Goal: Task Accomplishment & Management: Complete application form

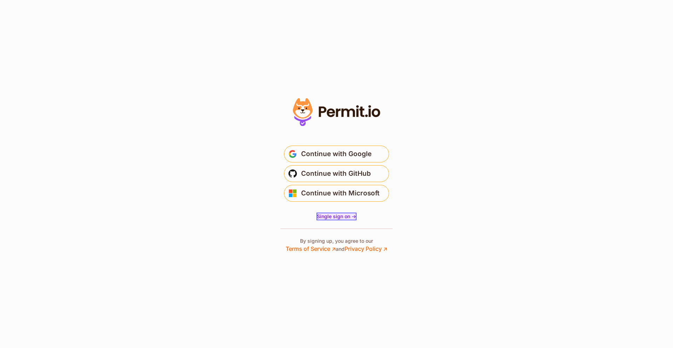
click at [332, 218] on span "Single sign on ->" at bounding box center [336, 216] width 39 height 6
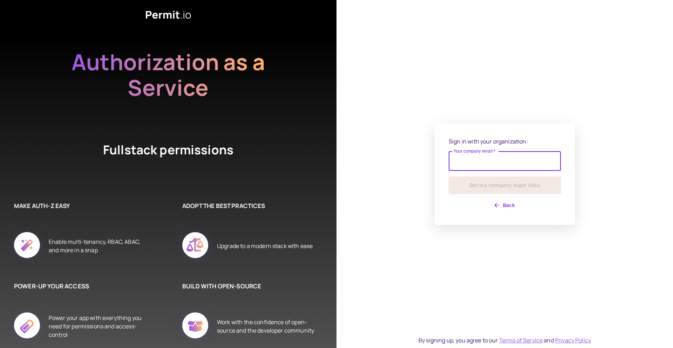
click at [473, 163] on input "Your company email   *" at bounding box center [505, 161] width 112 height 20
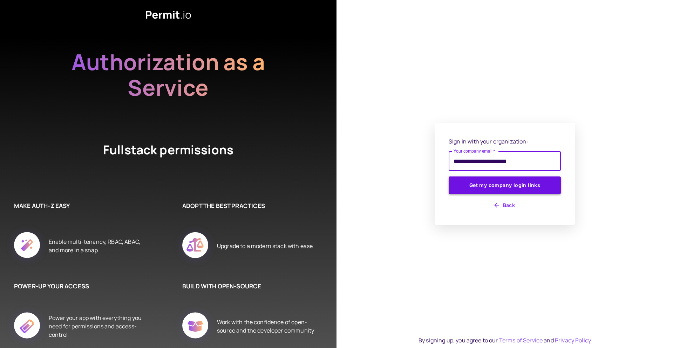
type input "**********"
click at [493, 183] on button "Get my company login links" at bounding box center [505, 185] width 112 height 18
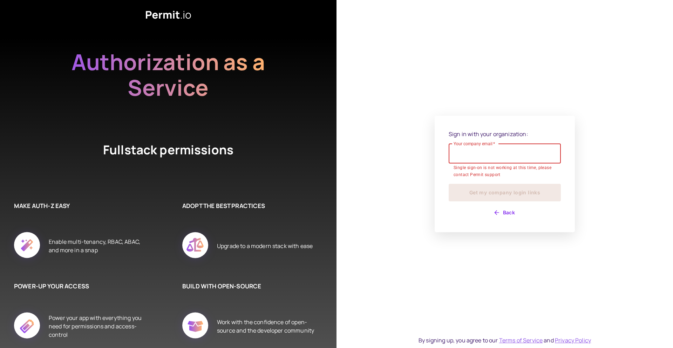
click at [507, 210] on button "Back" at bounding box center [505, 212] width 112 height 11
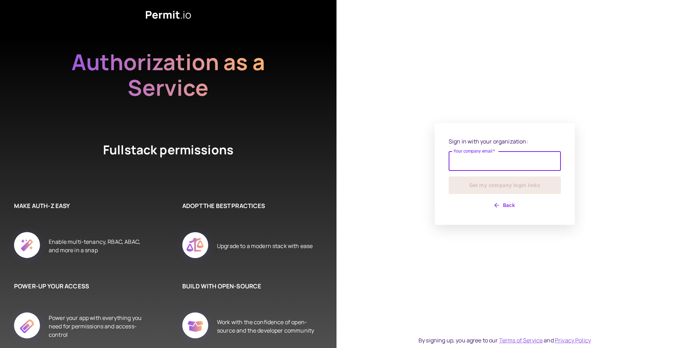
click at [511, 200] on div "Sign in with your organization: Your company email   * Your company email   * G…" at bounding box center [505, 174] width 112 height 74
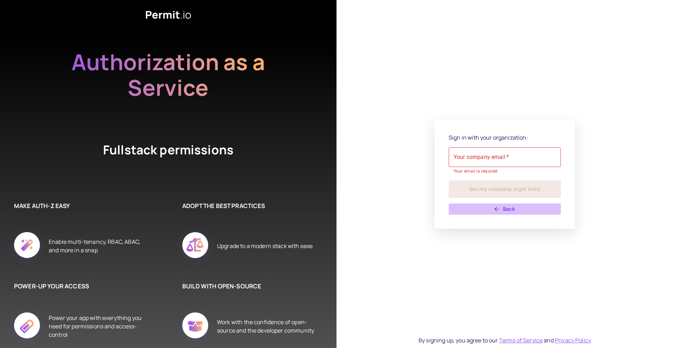
click at [508, 207] on button "Back" at bounding box center [505, 208] width 112 height 11
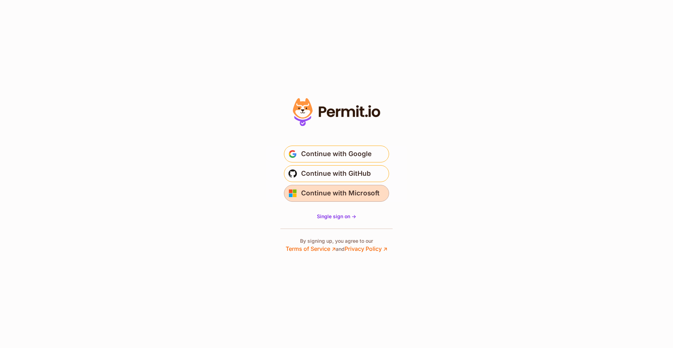
click at [348, 193] on span "Continue with Microsoft" at bounding box center [340, 193] width 79 height 11
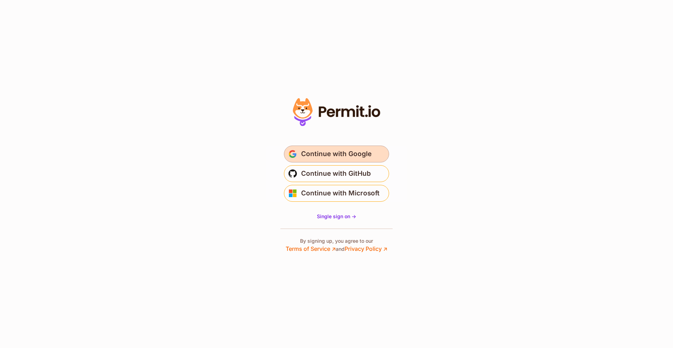
click at [319, 153] on span "Continue with Google" at bounding box center [336, 153] width 70 height 11
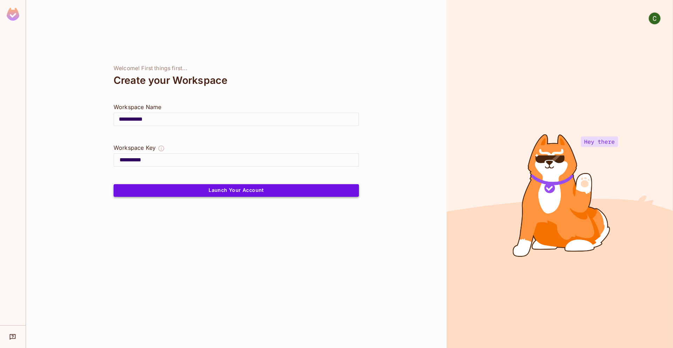
click at [234, 194] on button "Launch Your Account" at bounding box center [237, 190] width 246 height 13
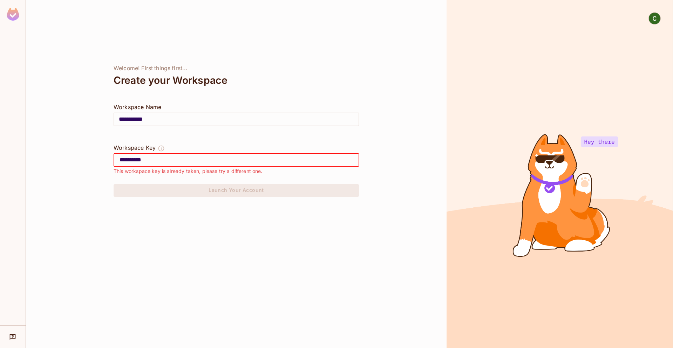
click at [656, 19] on img at bounding box center [655, 19] width 12 height 12
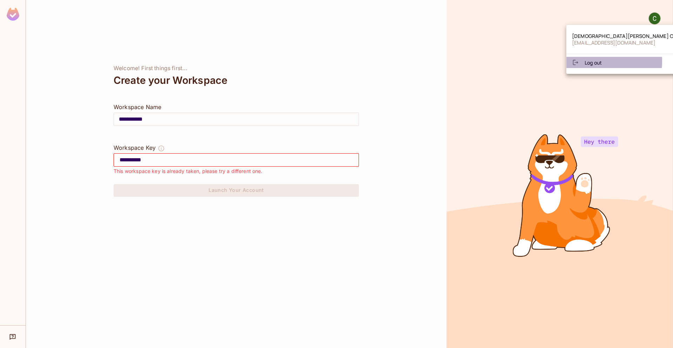
click at [589, 61] on span "Log out" at bounding box center [593, 62] width 17 height 7
